Goal: Register for event/course

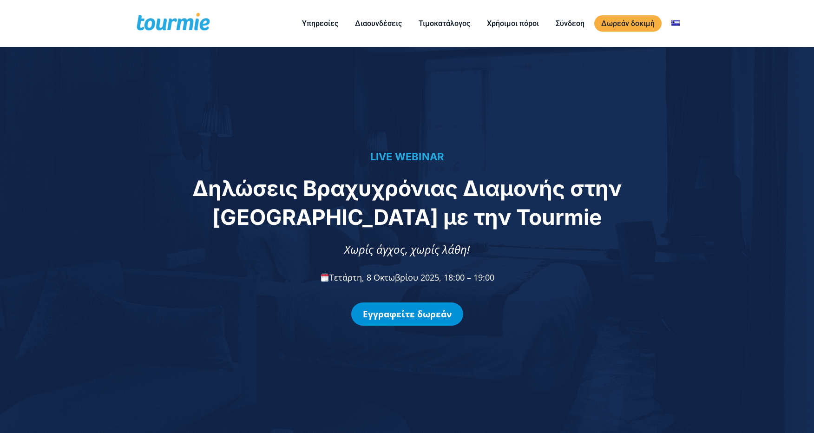
drag, startPoint x: 0, startPoint y: 0, endPoint x: 417, endPoint y: 313, distance: 521.3
click at [417, 313] on link "Εγγραφείτε δωρεάν" at bounding box center [407, 313] width 112 height 23
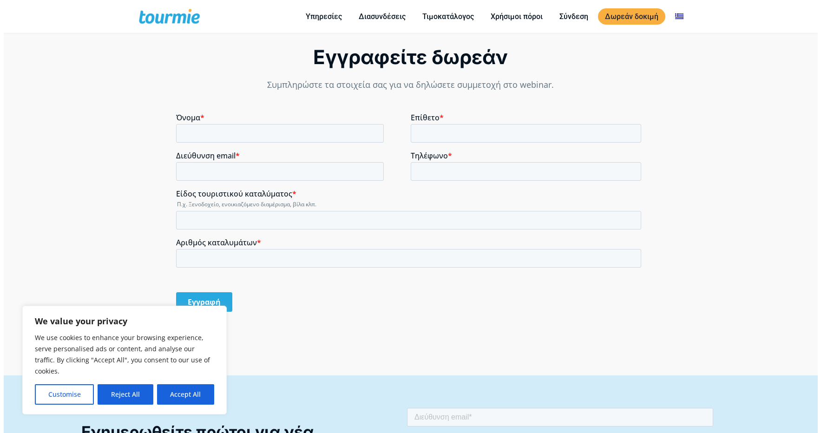
scroll to position [733, 0]
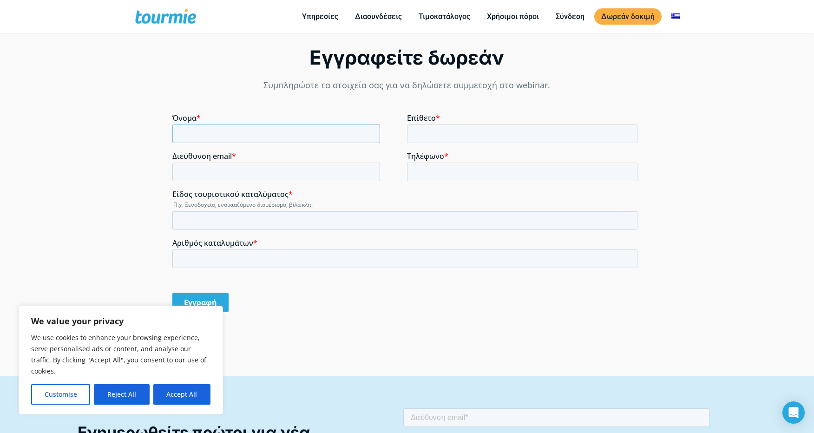
click at [216, 131] on input "Όνομα *" at bounding box center [276, 134] width 208 height 19
click at [213, 133] on input "Όνομα *" at bounding box center [276, 134] width 208 height 19
type input "ALIKI"
click at [435, 135] on input "Επίθετο *" at bounding box center [522, 134] width 231 height 19
type input "DIALYNA"
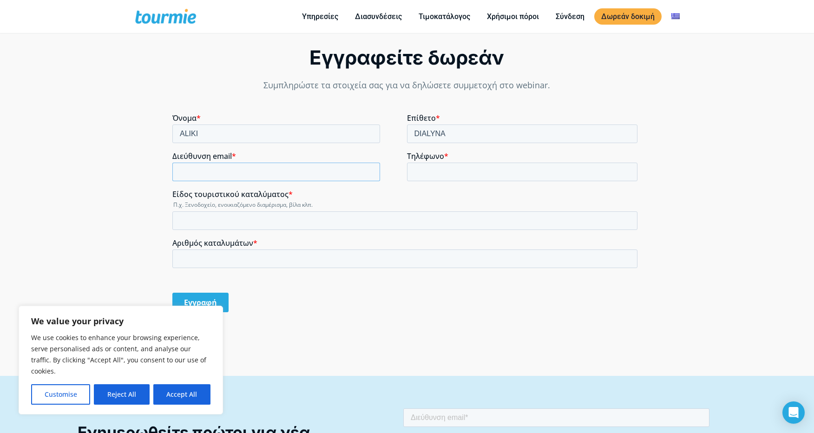
click at [259, 167] on input "Διεύθυνση email *" at bounding box center [276, 172] width 208 height 19
type input "[EMAIL_ADDRESS][DOMAIN_NAME]"
click at [446, 168] on input "Τηλέφωνο *" at bounding box center [522, 172] width 231 height 19
type input "[PHONE_NUMBER]"
click at [254, 224] on input "Είδος τουριστικού καταλύματος *" at bounding box center [404, 220] width 465 height 19
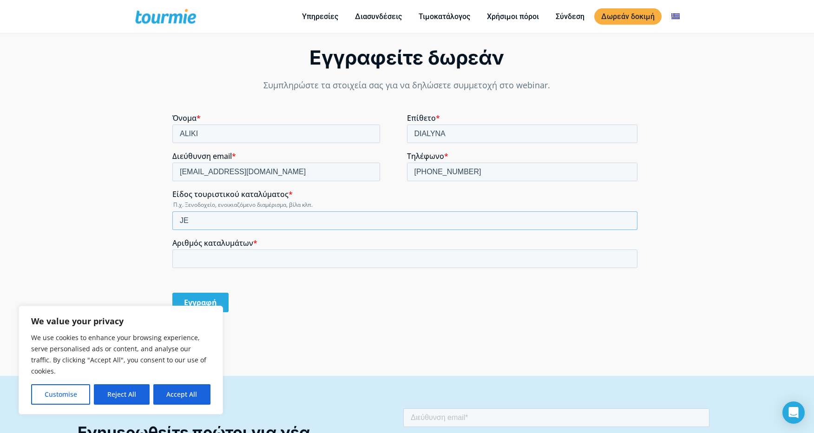
type input "J"
type input "ΠΑΡΑΔΟΣΙΑΚΟΙ ΞΕΝΩΝΕΣ, ΒΙΛΑ"
drag, startPoint x: 219, startPoint y: 255, endPoint x: 226, endPoint y: 255, distance: 7.0
click at [219, 255] on input "Αριθμός καταλυμάτων *" at bounding box center [404, 259] width 465 height 19
type input "10"
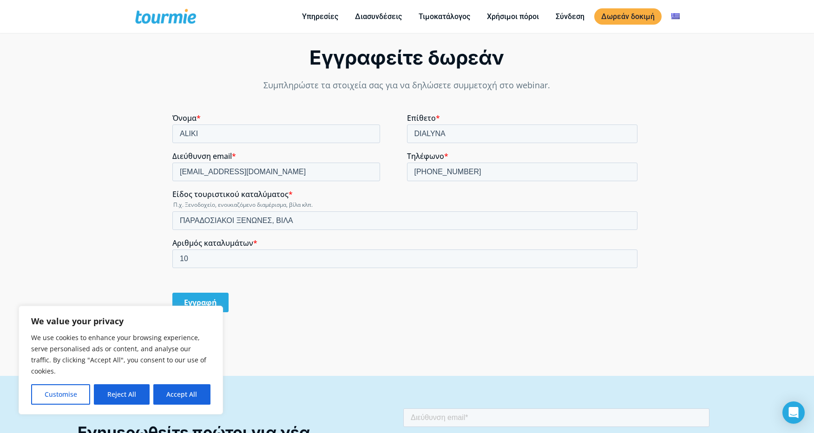
click at [194, 304] on input "Εγγραφή" at bounding box center [200, 303] width 56 height 20
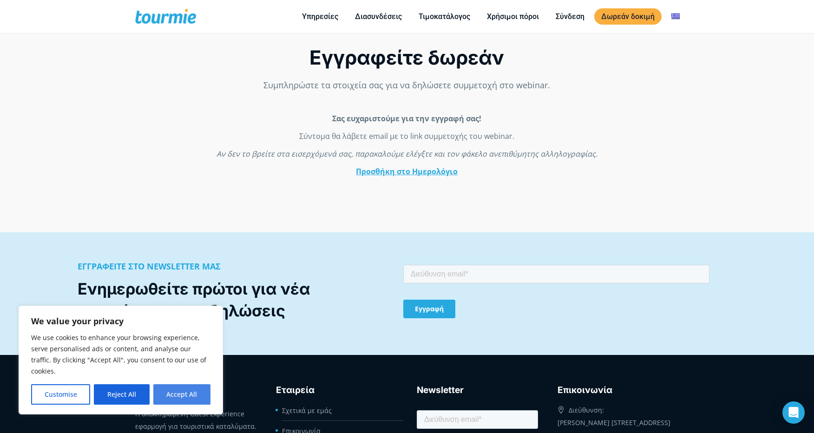
click at [195, 395] on button "Accept All" at bounding box center [181, 394] width 57 height 20
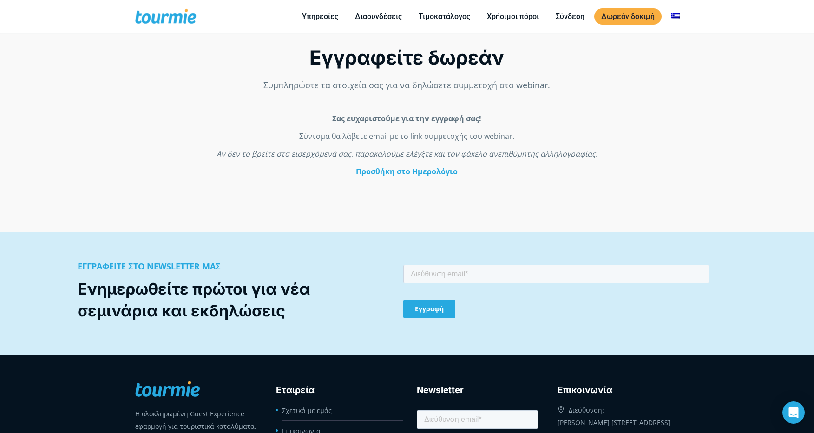
checkbox input "true"
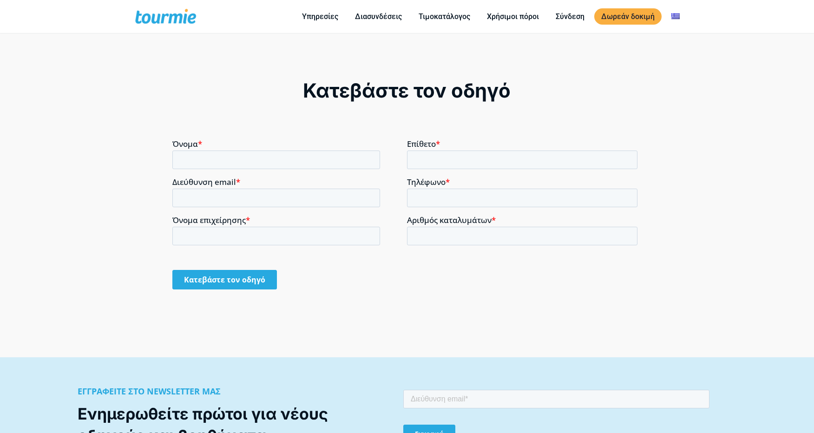
click at [258, 144] on label "Όνομα *" at bounding box center [289, 143] width 235 height 9
click at [258, 150] on input "Όνομα *" at bounding box center [276, 159] width 208 height 19
click at [260, 162] on input "Όνομα *" at bounding box center [276, 159] width 208 height 19
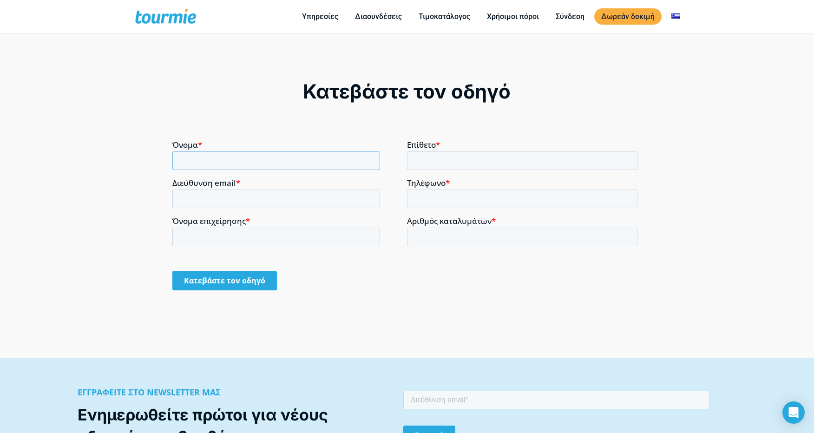
checkbox input "true"
click at [197, 162] on input "Όνομα *" at bounding box center [276, 160] width 208 height 19
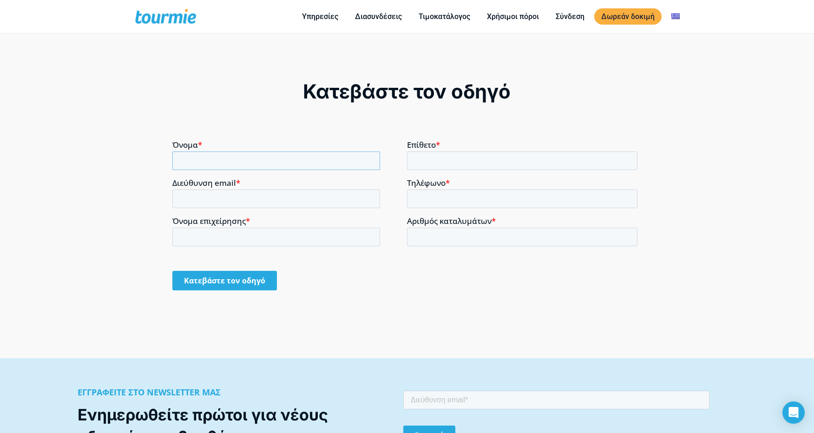
type input "ALIKI"
click at [423, 161] on input "Επίθετο *" at bounding box center [522, 160] width 231 height 19
type input "DIALYNA"
click at [259, 197] on input "Διεύθυνση email *" at bounding box center [276, 198] width 208 height 19
type input "[EMAIL_ADDRESS][DOMAIN_NAME]"
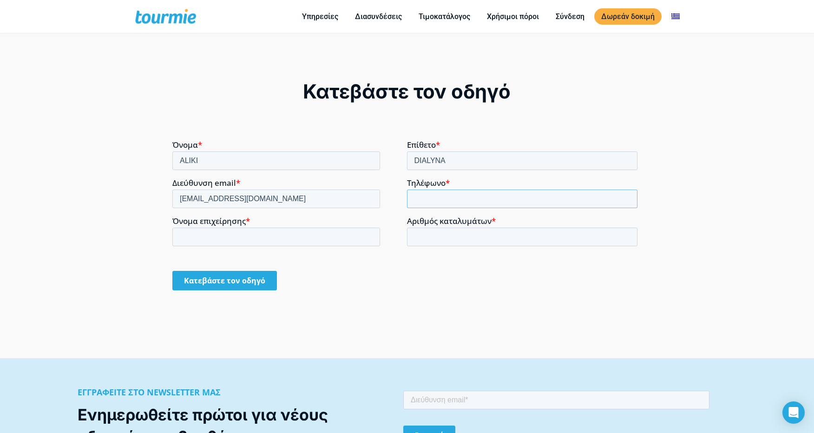
click at [446, 193] on input "Τηλέφωνο *" at bounding box center [522, 198] width 231 height 19
type input "[PHONE_NUMBER]"
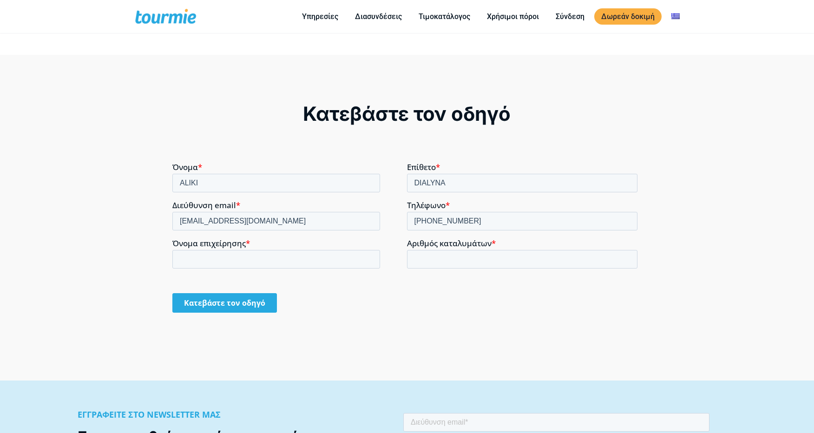
click at [230, 236] on form "Όνομα * ALIKI Επίθετο * DIALYNA Διεύθυνση email * INFO@VASILIKATA.GR Τηλέφωνο *…" at bounding box center [406, 241] width 469 height 158
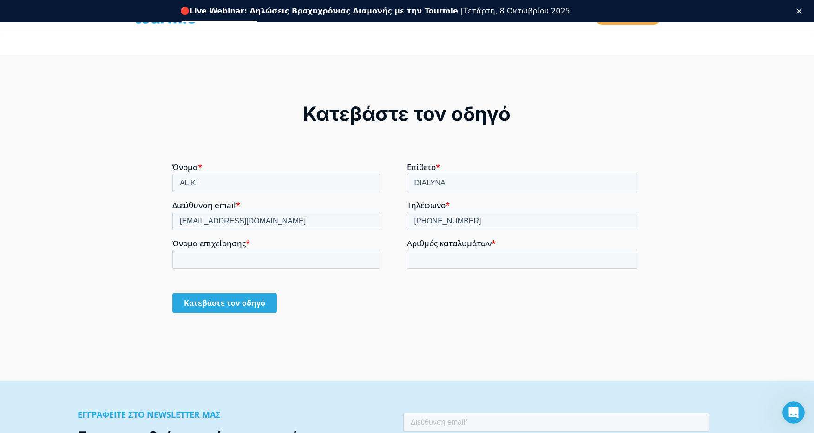
scroll to position [0, 0]
click at [224, 257] on input "Όνομα επιχείρησης *" at bounding box center [276, 259] width 208 height 19
type input "VASILIKATA"
click at [442, 256] on input "Αριθμός καταλυμάτων *" at bounding box center [522, 259] width 231 height 19
type input "10"
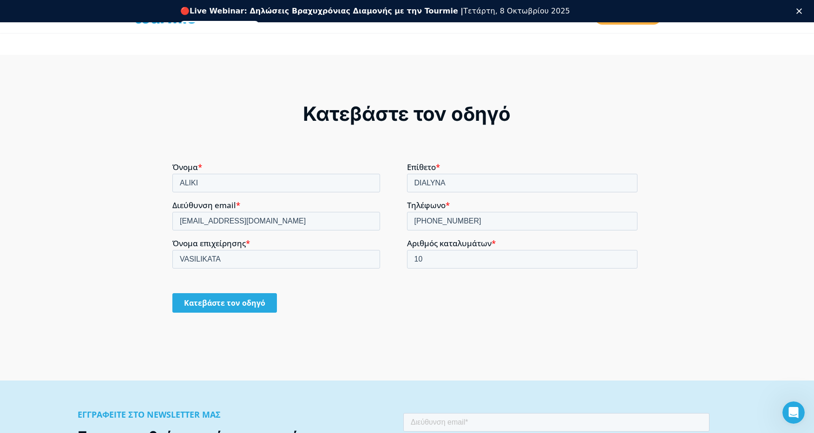
click at [242, 304] on input "Κατεβάστε τον οδηγό" at bounding box center [224, 303] width 105 height 20
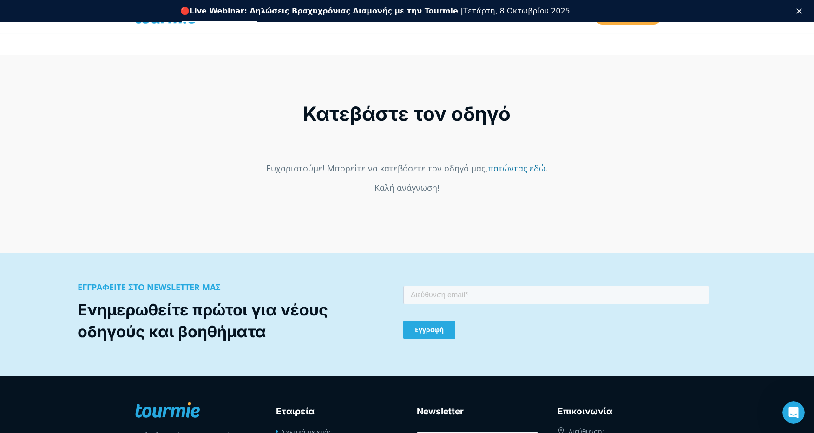
click at [525, 170] on link "πατώντας εδώ" at bounding box center [517, 167] width 58 height 11
